Goal: Check status: Check status

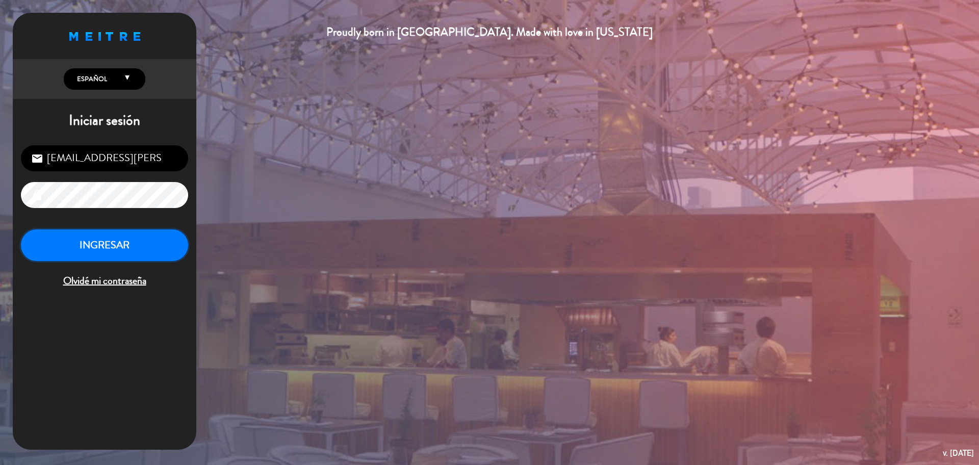
click at [167, 243] on button "INGRESAR" at bounding box center [104, 245] width 167 height 32
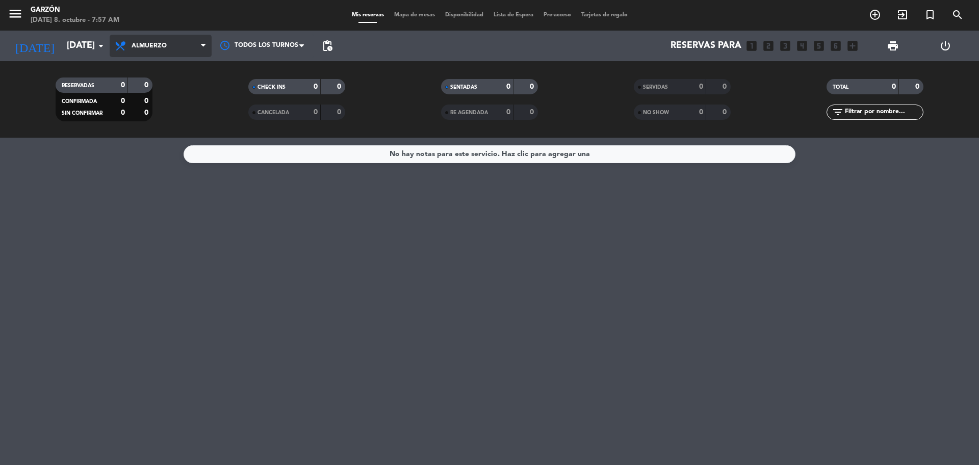
click at [181, 44] on span "Almuerzo" at bounding box center [161, 46] width 102 height 22
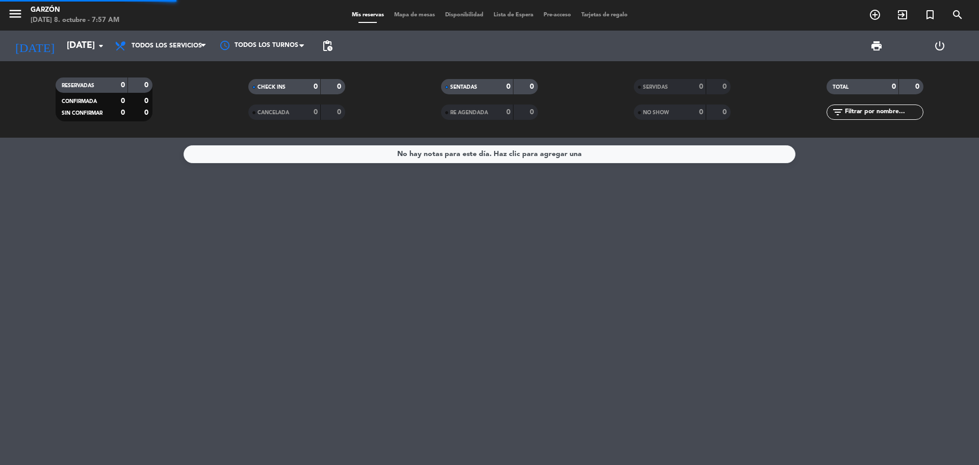
click at [164, 64] on div "menu [PERSON_NAME] [DATE] 8. octubre - 7:57 AM Mis reservas Mapa de mesas Dispo…" at bounding box center [489, 69] width 979 height 138
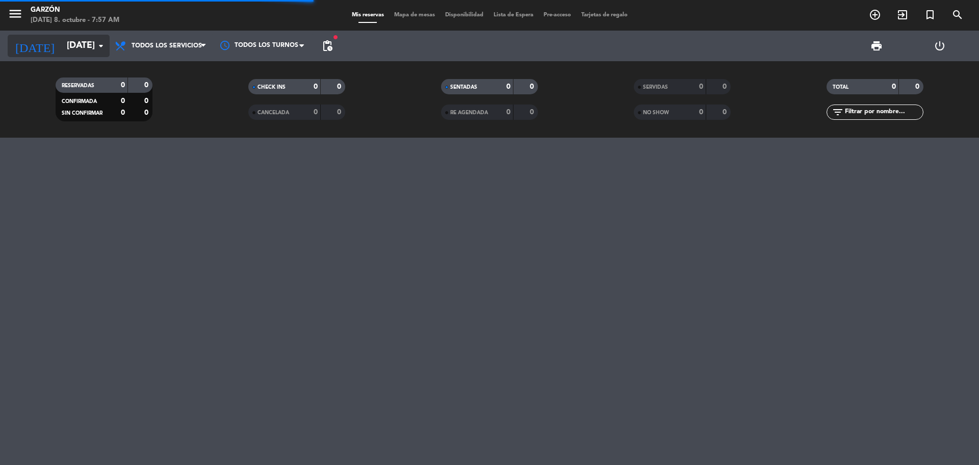
click at [78, 52] on input "[DATE]" at bounding box center [121, 46] width 118 height 20
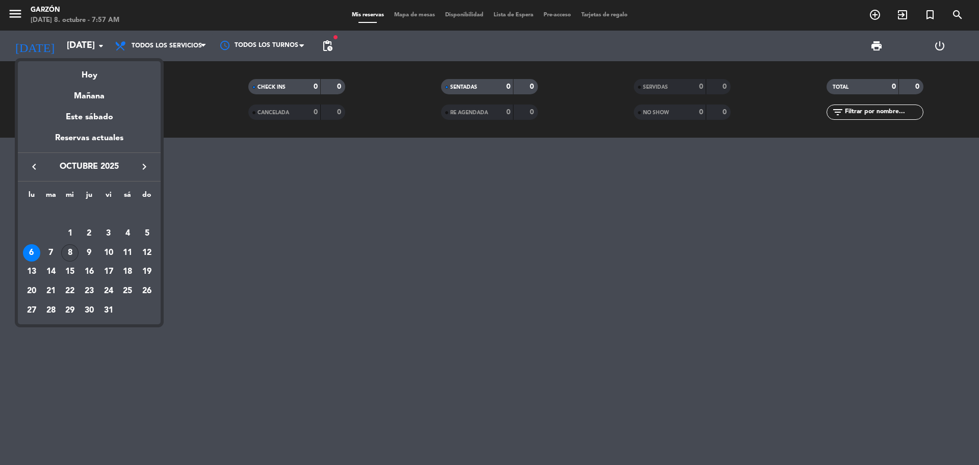
click at [71, 259] on div "8" at bounding box center [69, 252] width 17 height 17
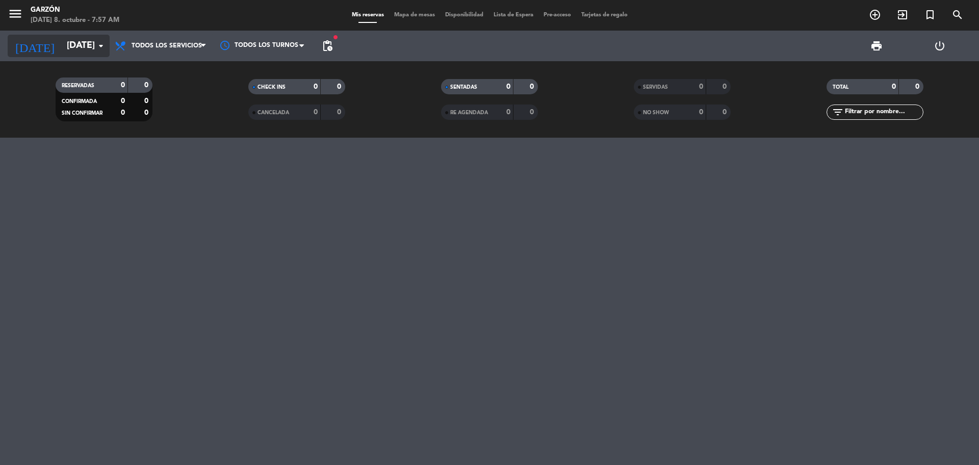
click at [75, 48] on input "[DATE]" at bounding box center [121, 46] width 118 height 20
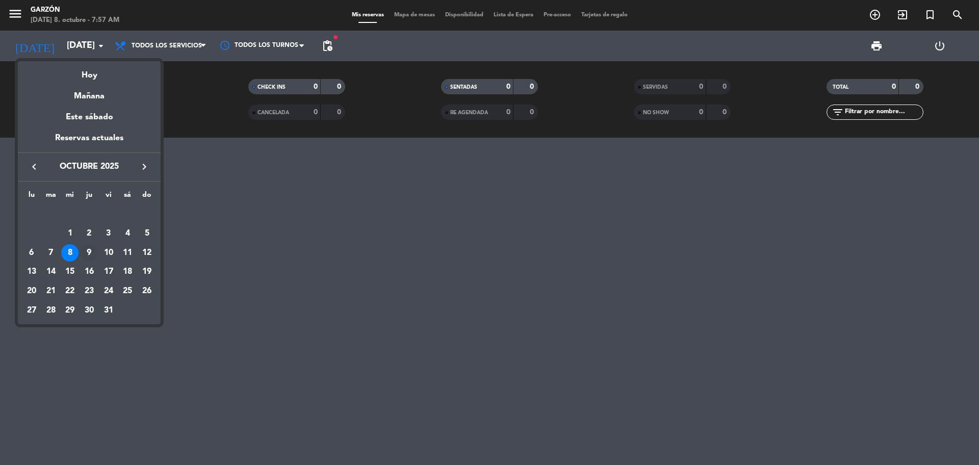
click at [91, 253] on div "9" at bounding box center [89, 252] width 17 height 17
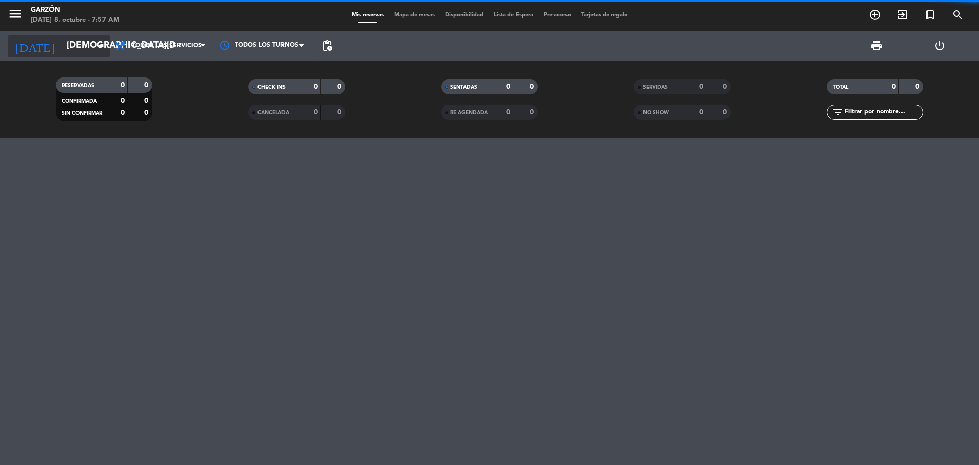
click at [65, 42] on input "[DEMOGRAPHIC_DATA][DATE]" at bounding box center [121, 46] width 118 height 20
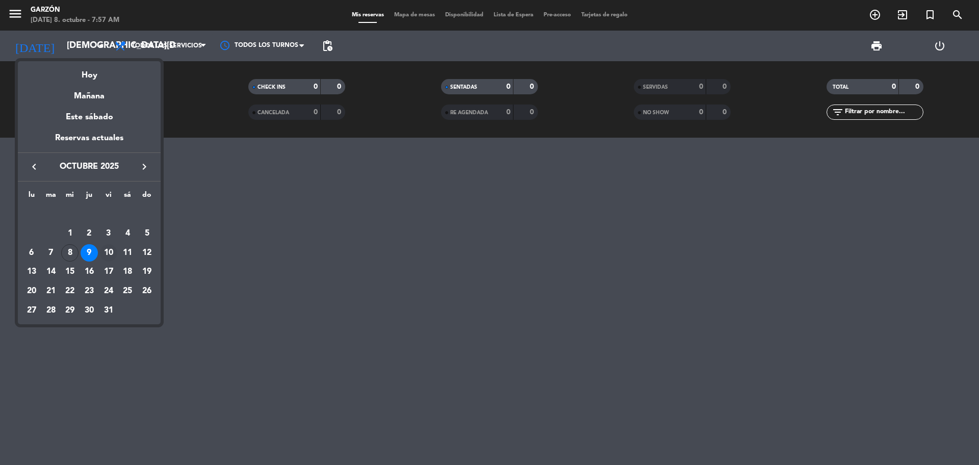
click at [102, 250] on div "10" at bounding box center [108, 252] width 17 height 17
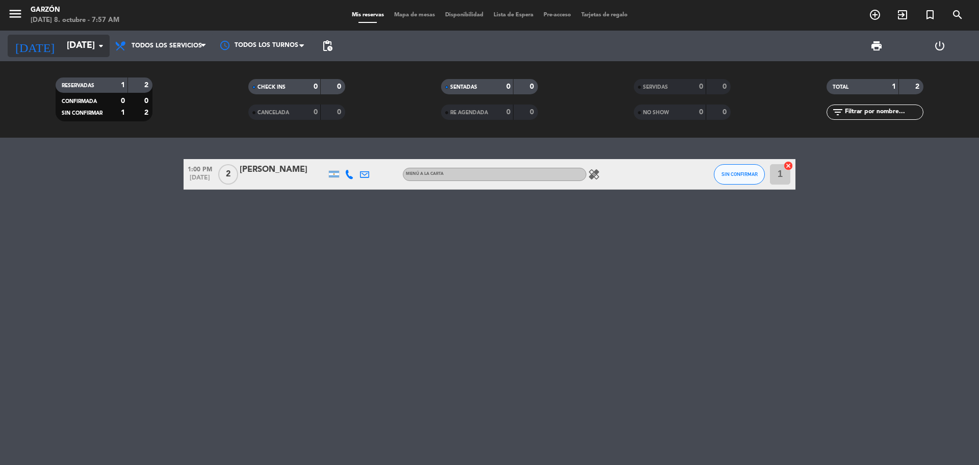
click at [66, 46] on input "[DATE]" at bounding box center [121, 46] width 118 height 20
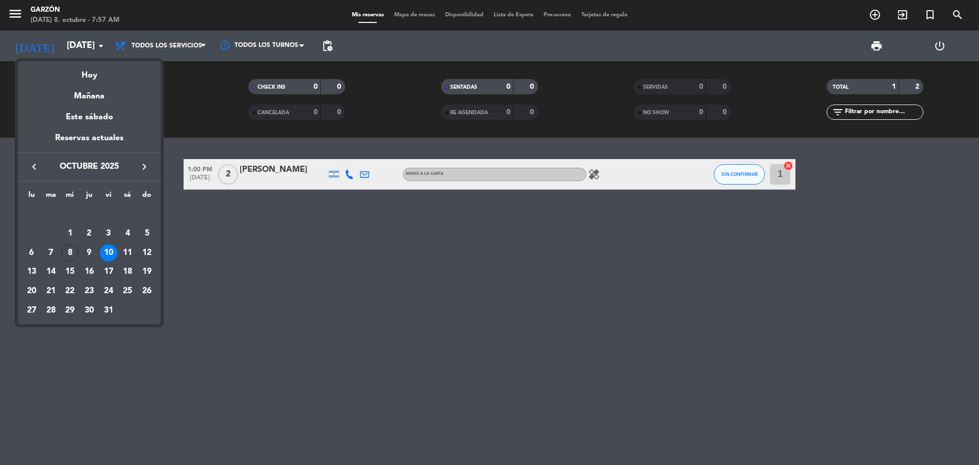
click at [127, 251] on div "11" at bounding box center [127, 252] width 17 height 17
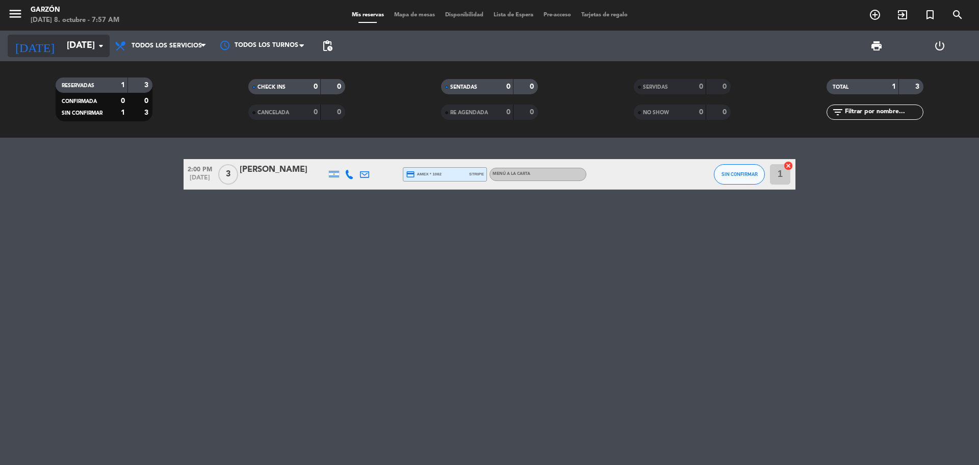
click at [67, 50] on input "[DATE]" at bounding box center [121, 46] width 118 height 20
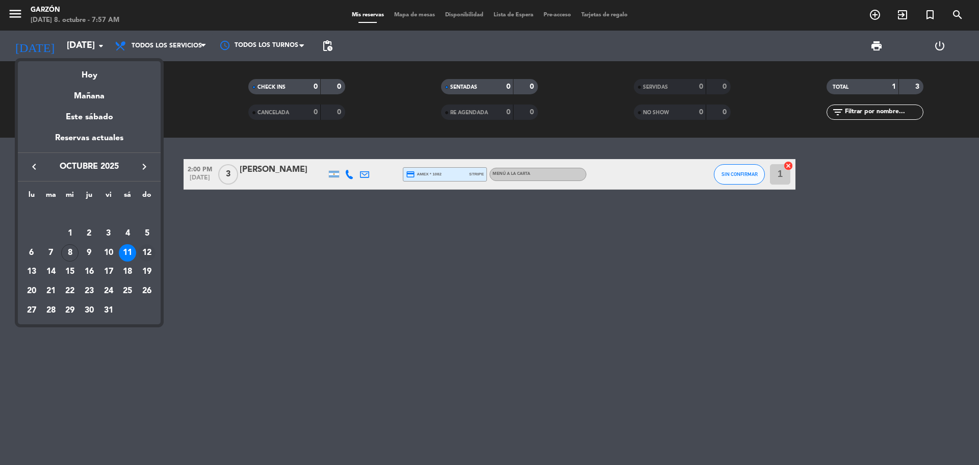
click at [145, 249] on div "12" at bounding box center [146, 252] width 17 height 17
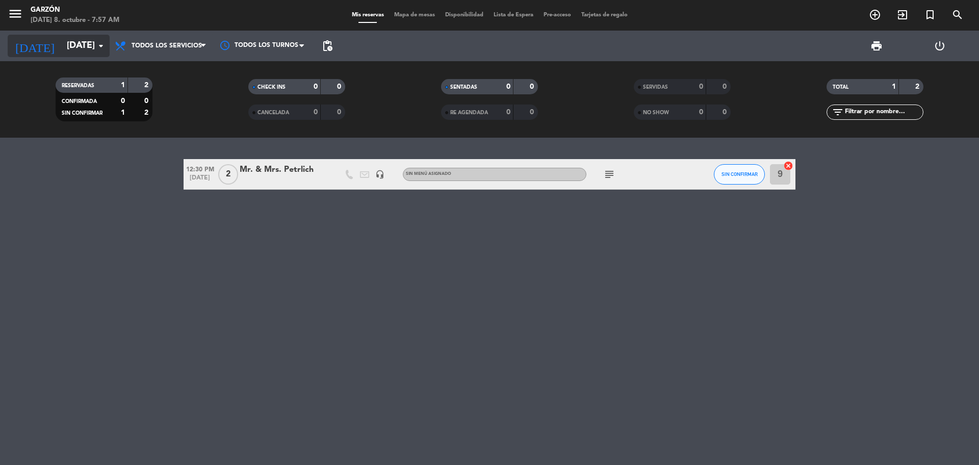
click at [68, 50] on input "[DATE]" at bounding box center [121, 46] width 118 height 20
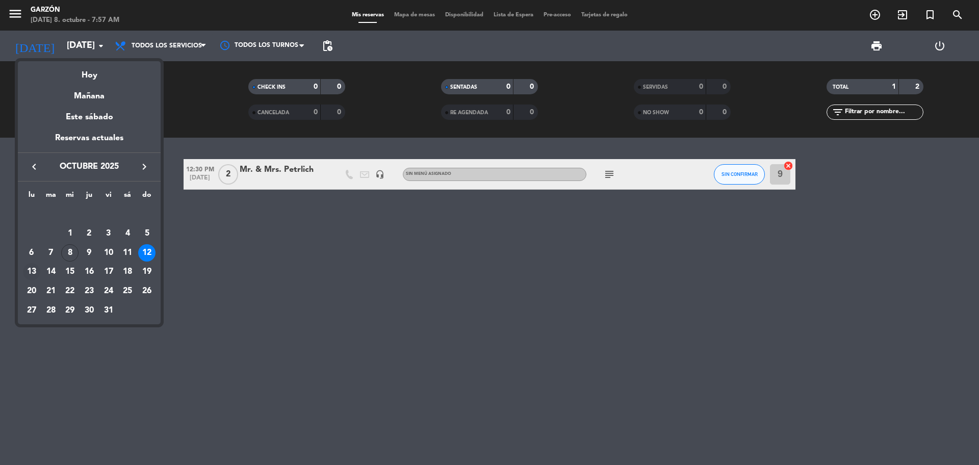
click at [35, 273] on div "13" at bounding box center [31, 271] width 17 height 17
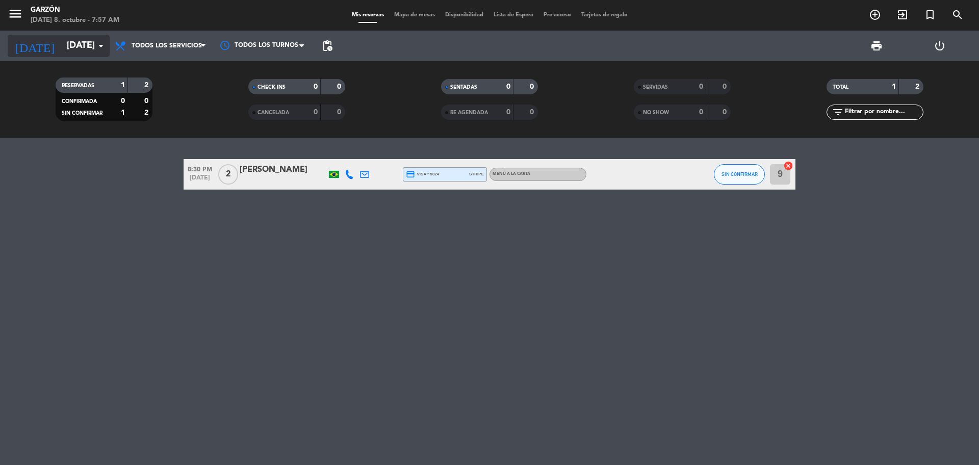
click at [68, 49] on input "[DATE]" at bounding box center [121, 46] width 118 height 20
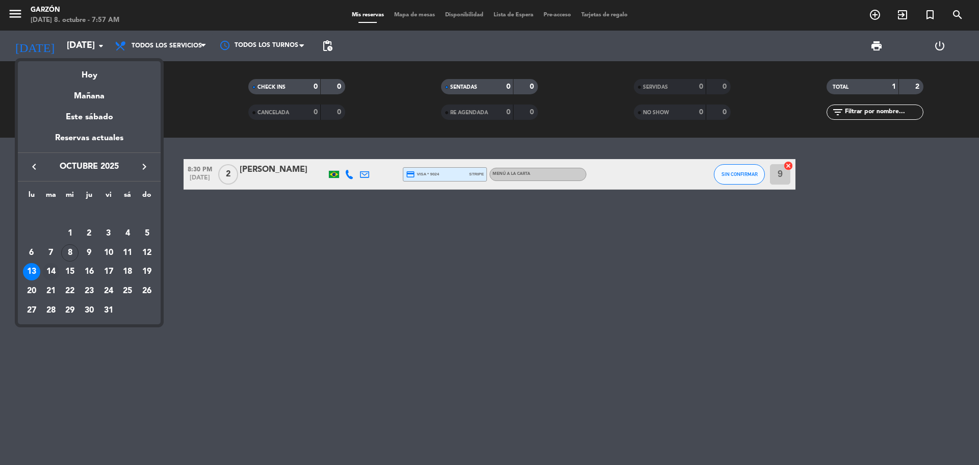
click at [49, 273] on div "14" at bounding box center [50, 271] width 17 height 17
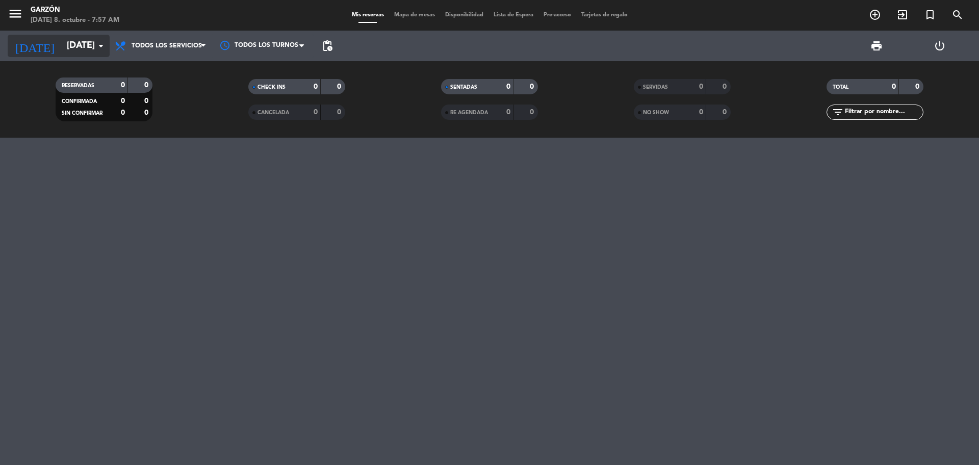
click at [85, 50] on input "[DATE]" at bounding box center [121, 46] width 118 height 20
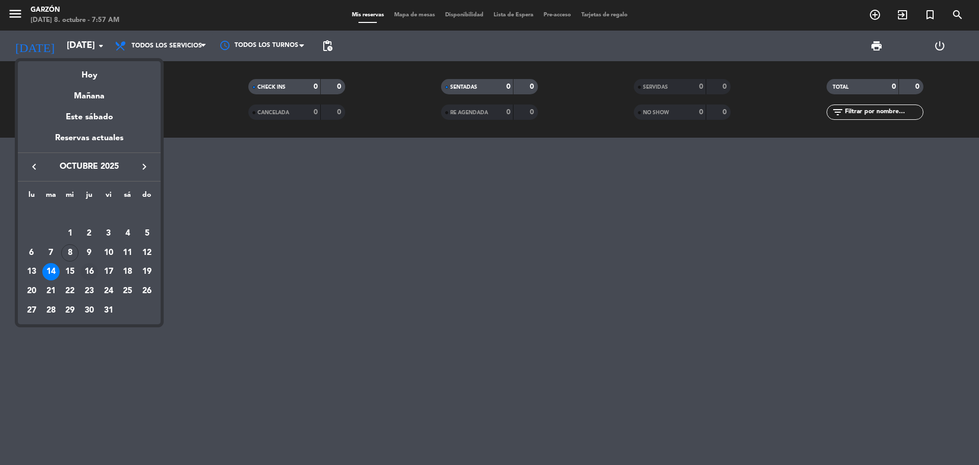
click at [86, 276] on div "16" at bounding box center [89, 271] width 17 height 17
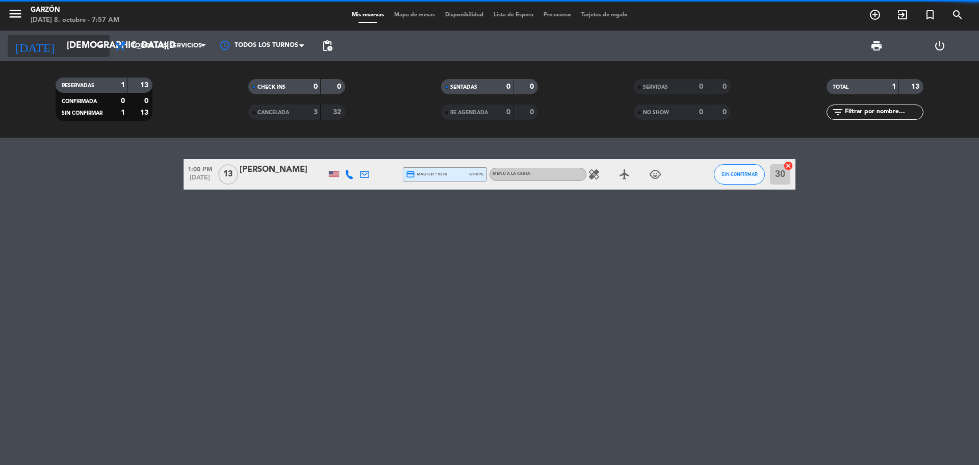
click at [92, 43] on input "[DEMOGRAPHIC_DATA][DATE]" at bounding box center [121, 46] width 118 height 20
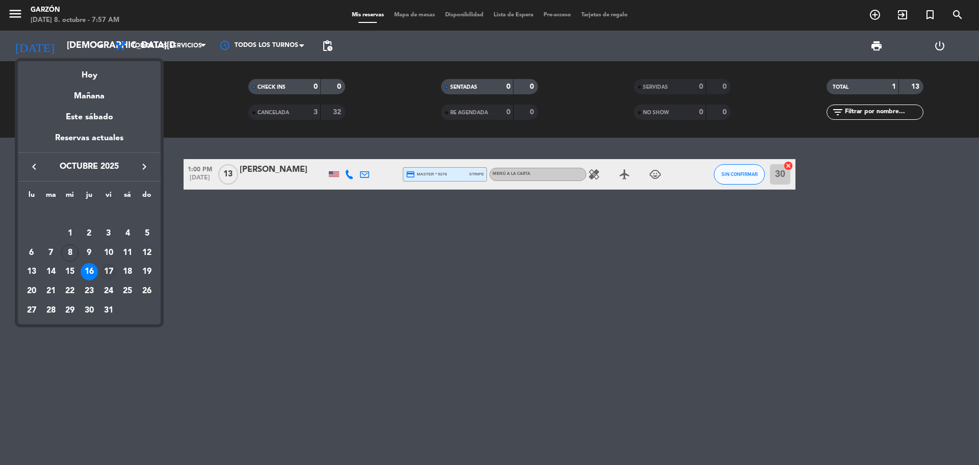
click at [109, 268] on div "17" at bounding box center [108, 271] width 17 height 17
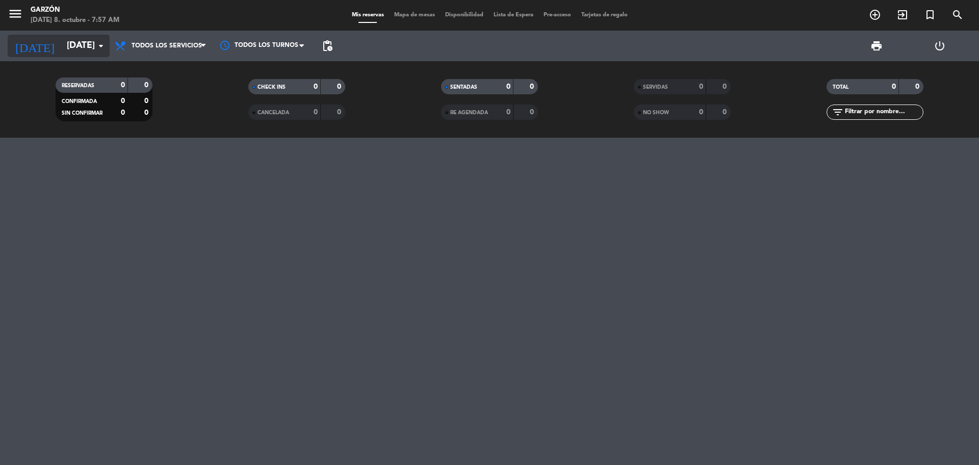
click at [62, 45] on input "[DATE]" at bounding box center [121, 46] width 118 height 20
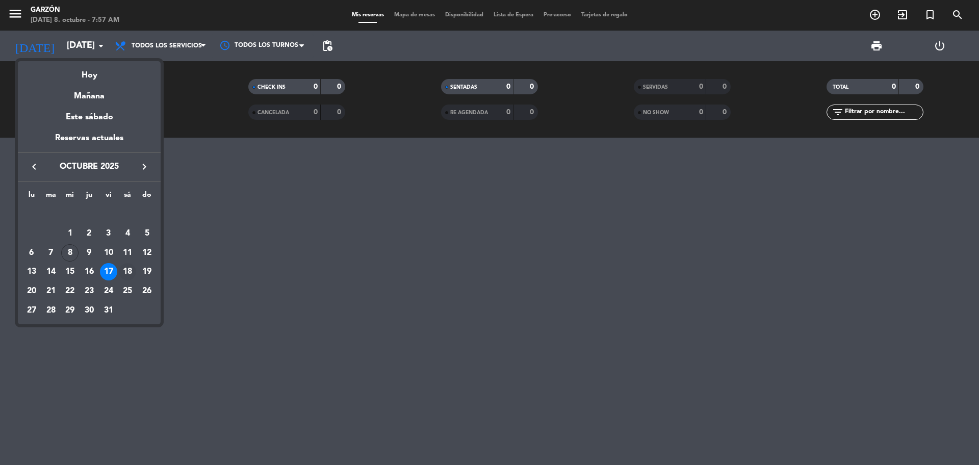
click at [131, 272] on div "18" at bounding box center [127, 271] width 17 height 17
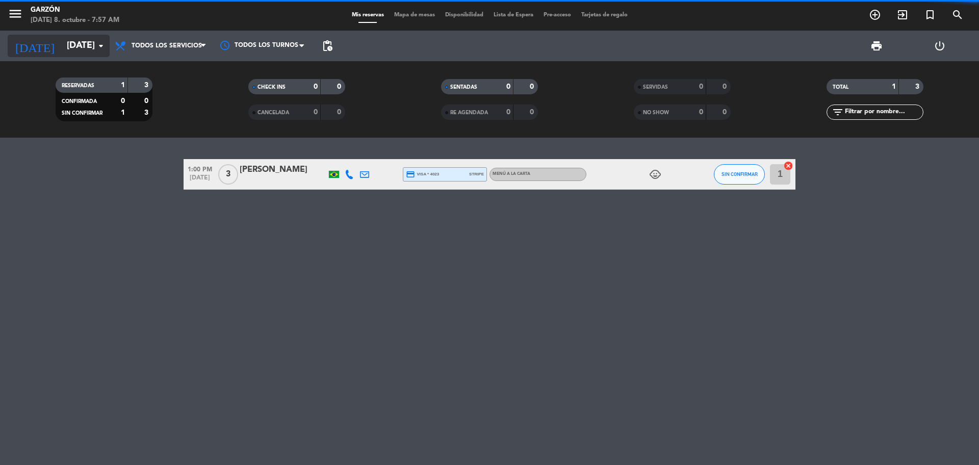
click at [80, 52] on input "[DATE]" at bounding box center [121, 46] width 118 height 20
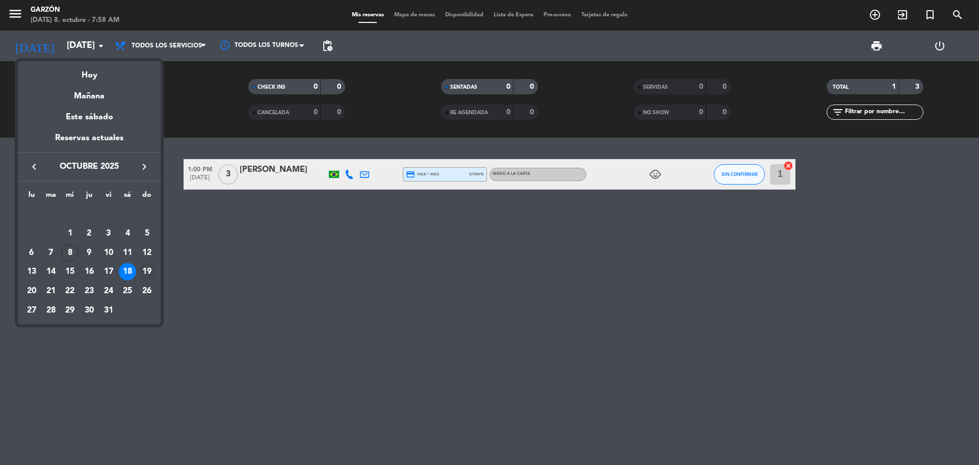
click at [145, 273] on div "19" at bounding box center [146, 271] width 17 height 17
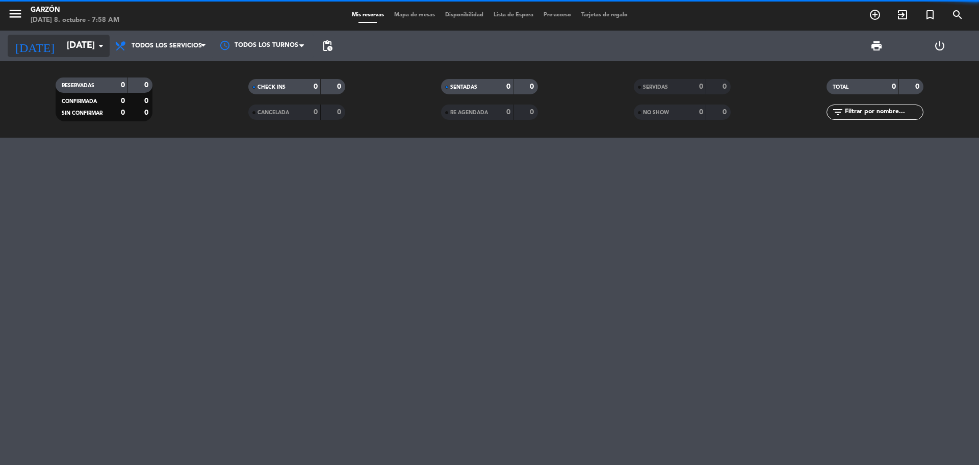
click at [62, 38] on input "[DATE]" at bounding box center [121, 46] width 118 height 20
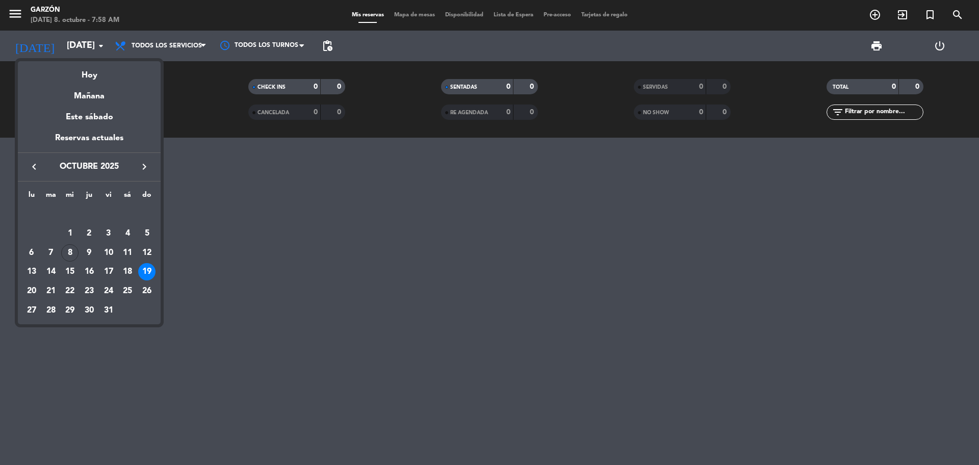
click at [34, 291] on div "20" at bounding box center [31, 290] width 17 height 17
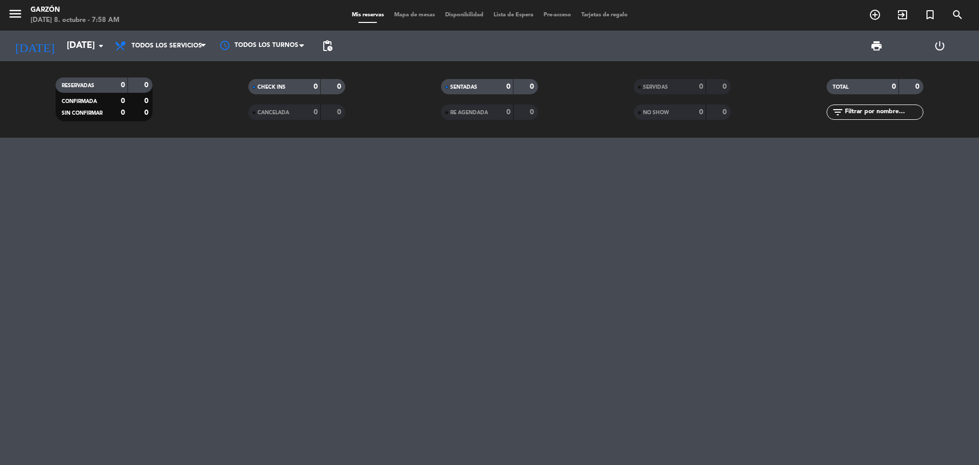
type input "[DATE]"
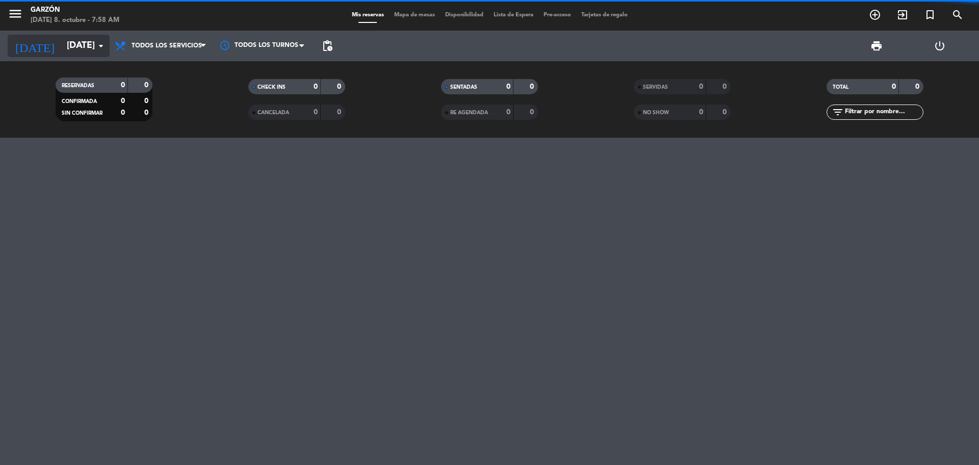
click at [62, 40] on input "[DATE]" at bounding box center [121, 46] width 118 height 20
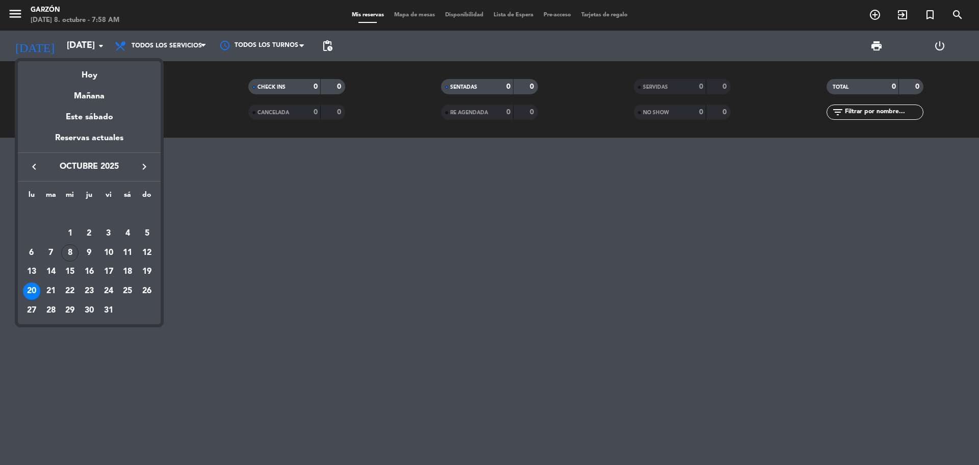
drag, startPoint x: 262, startPoint y: 197, endPoint x: 494, endPoint y: 2, distance: 302.4
click at [265, 197] on div at bounding box center [489, 232] width 979 height 465
